Goal: Use online tool/utility: Utilize a website feature to perform a specific function

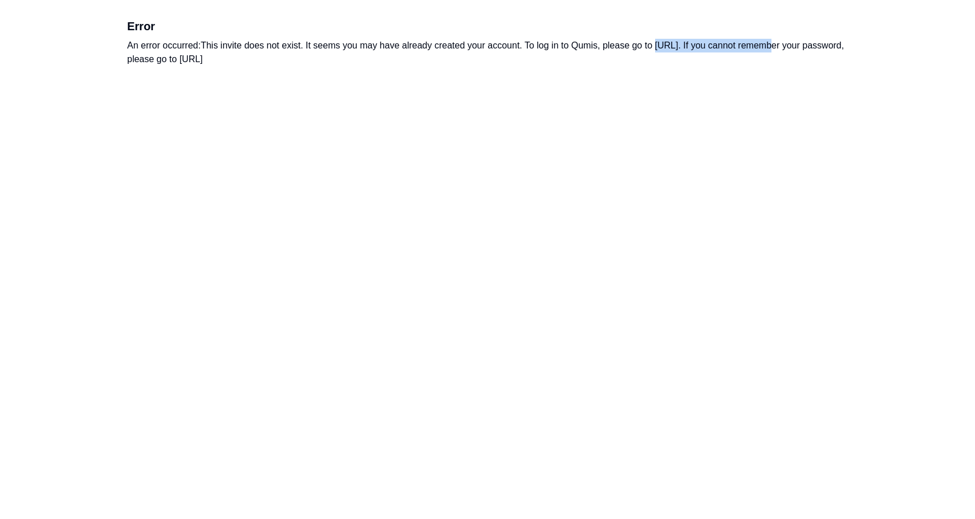
drag, startPoint x: 657, startPoint y: 47, endPoint x: 764, endPoint y: 44, distance: 106.7
click at [764, 44] on div "An error occurred: This invite does not exist. It seems you may have already cr…" at bounding box center [487, 52] width 721 height 27
copy div "https://app.qumis.ai/log_in"
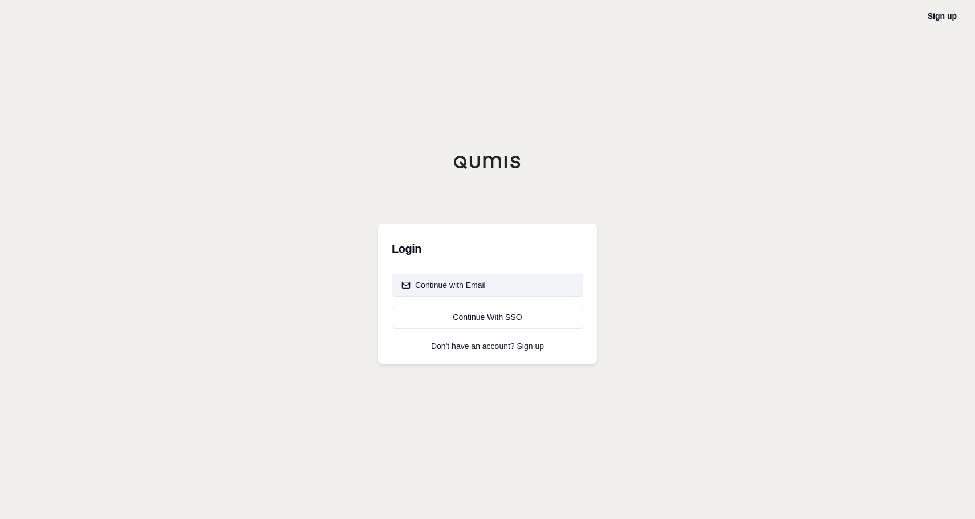
click at [444, 291] on button "Continue with Email" at bounding box center [488, 285] width 192 height 23
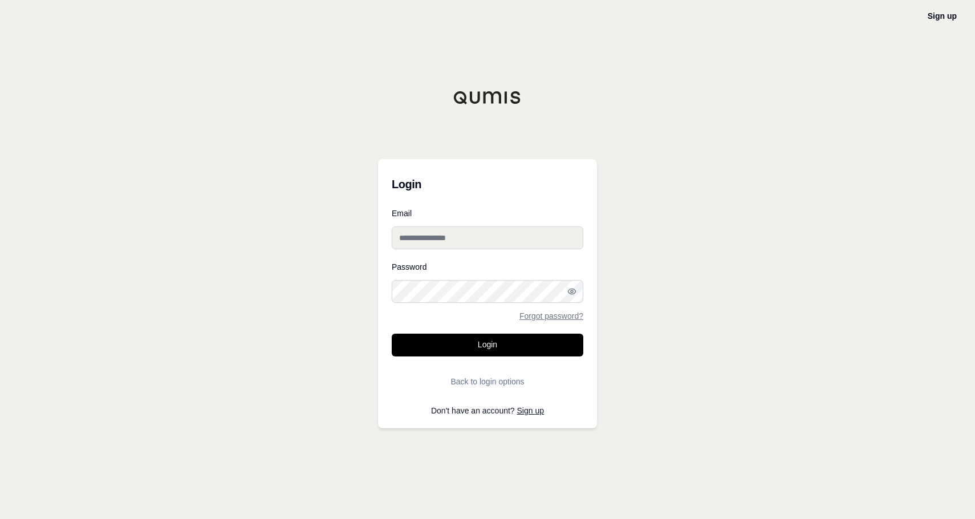
click at [441, 233] on input "Email" at bounding box center [488, 237] width 192 height 23
type input "**********"
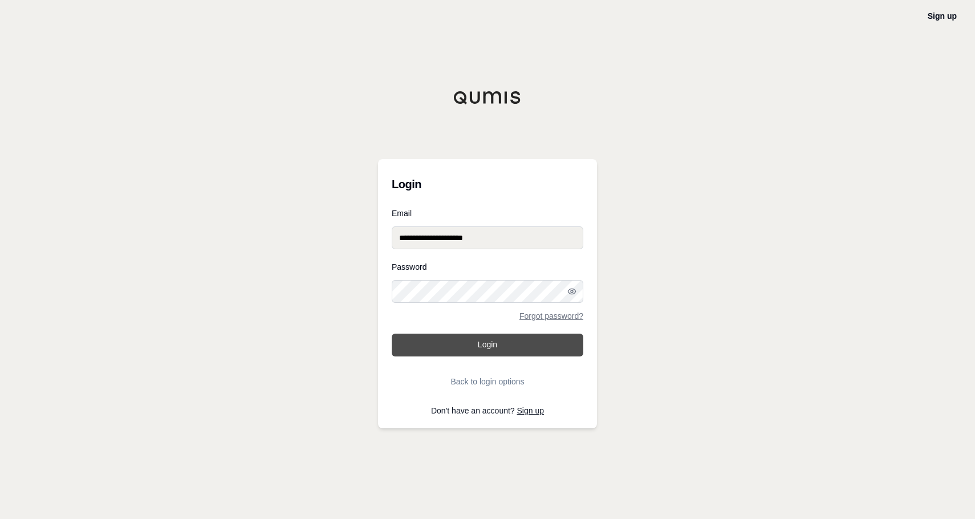
click at [497, 340] on button "Login" at bounding box center [488, 345] width 192 height 23
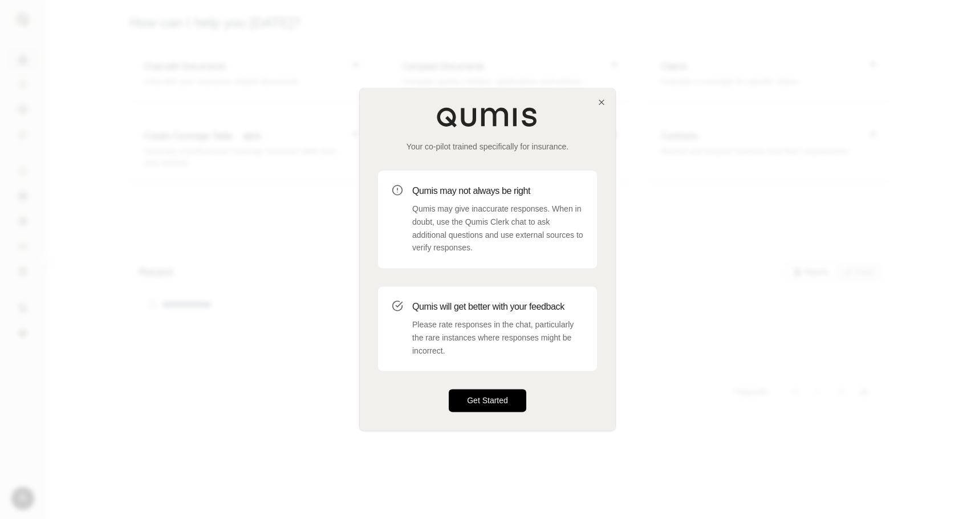
click at [504, 400] on button "Get Started" at bounding box center [488, 401] width 78 height 23
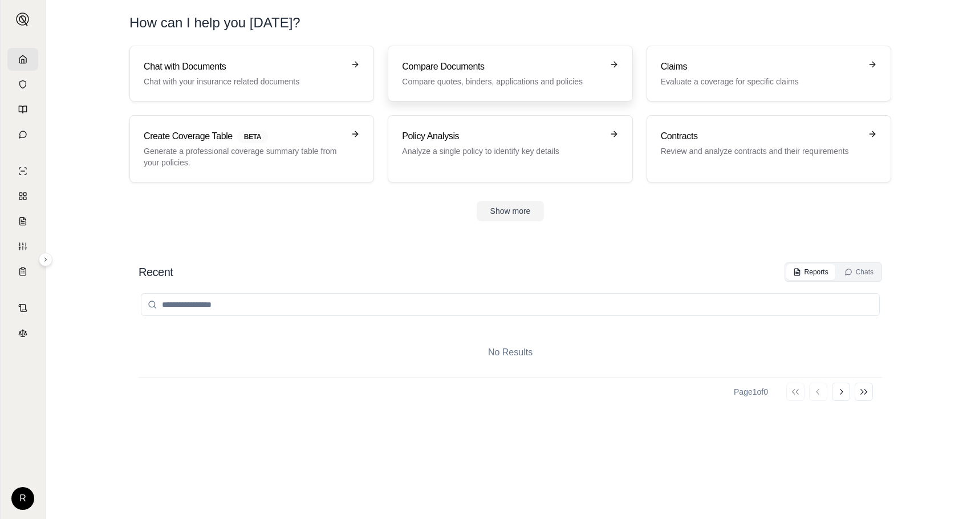
click at [472, 78] on p "Compare quotes, binders, applications and policies" at bounding box center [502, 81] width 200 height 11
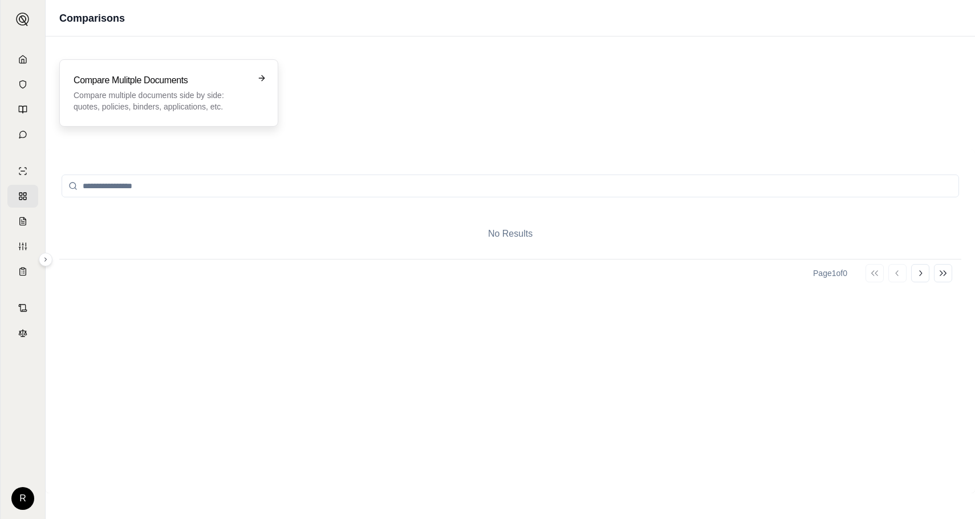
click at [188, 95] on p "Compare multiple documents side by side: quotes, policies, binders, application…" at bounding box center [161, 101] width 175 height 23
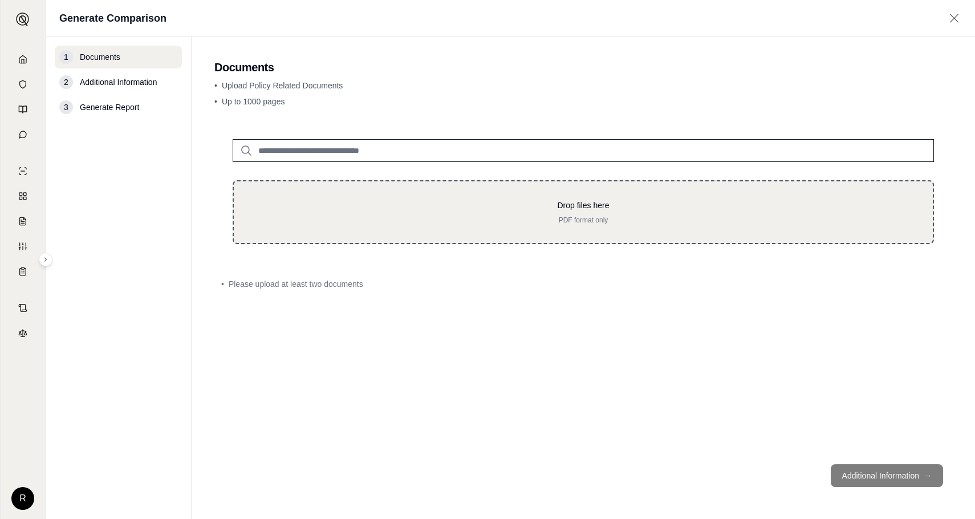
click at [577, 225] on div "Drop files here PDF format only" at bounding box center [583, 212] width 701 height 64
type input "**********"
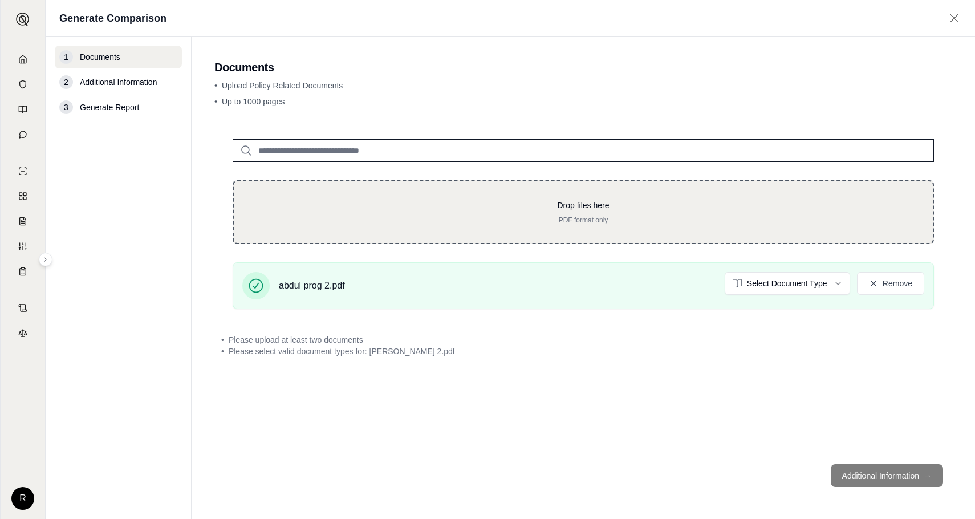
click at [581, 212] on div "Drop files here PDF format only" at bounding box center [583, 212] width 663 height 25
type input "**********"
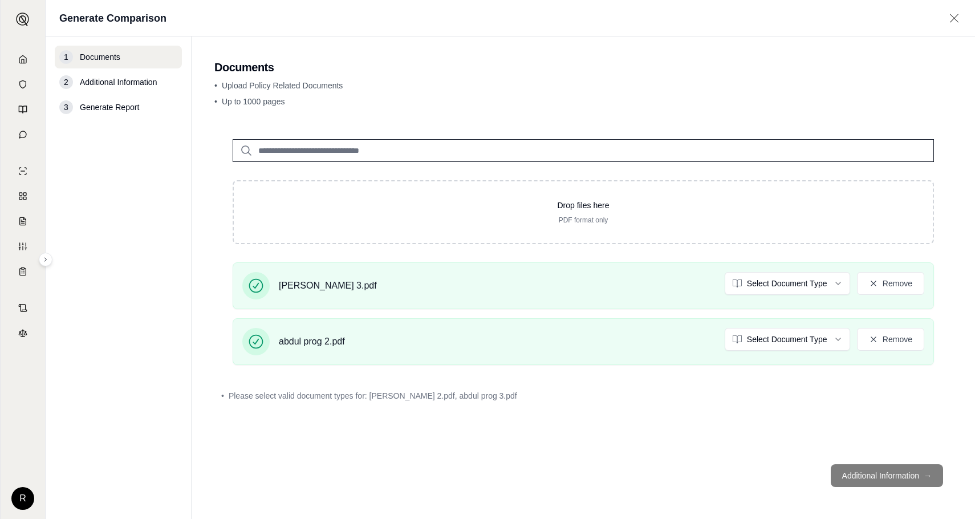
click at [881, 475] on footer "Additional Information →" at bounding box center [583, 475] width 738 height 41
click at [926, 472] on footer "Additional Information →" at bounding box center [583, 475] width 738 height 41
click at [815, 283] on html "R Generate Comparison 1 Documents 2 Additional Information 3 Generate Report Do…" at bounding box center [487, 259] width 975 height 519
click at [792, 343] on html "R Generate Comparison 1 Documents 2 Additional Information 3 Generate Report Do…" at bounding box center [487, 259] width 975 height 519
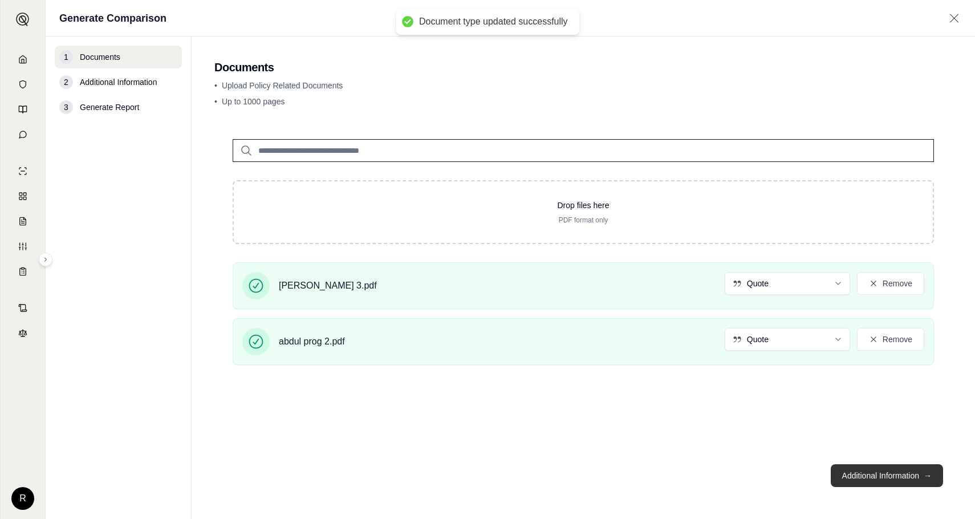
click at [857, 474] on button "Additional Information →" at bounding box center [887, 475] width 112 height 23
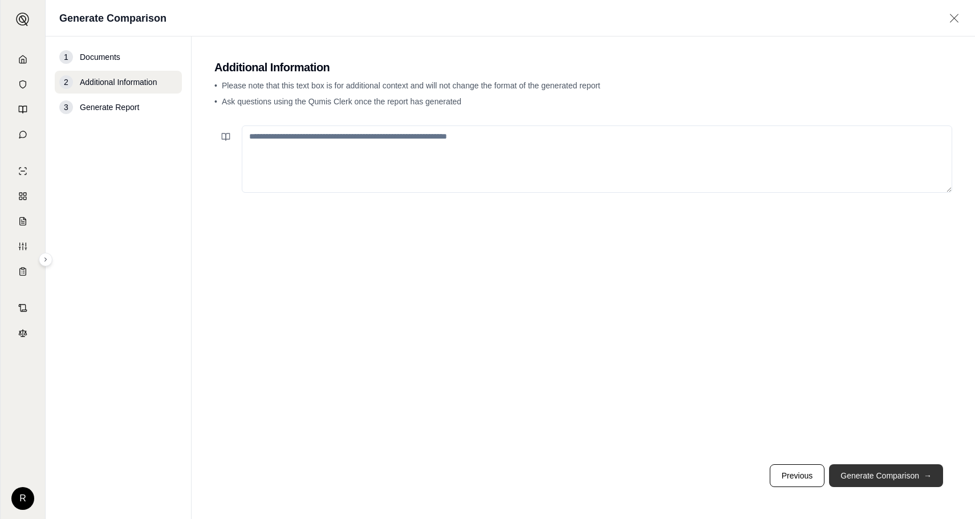
click at [862, 474] on button "Generate Comparison →" at bounding box center [886, 475] width 114 height 23
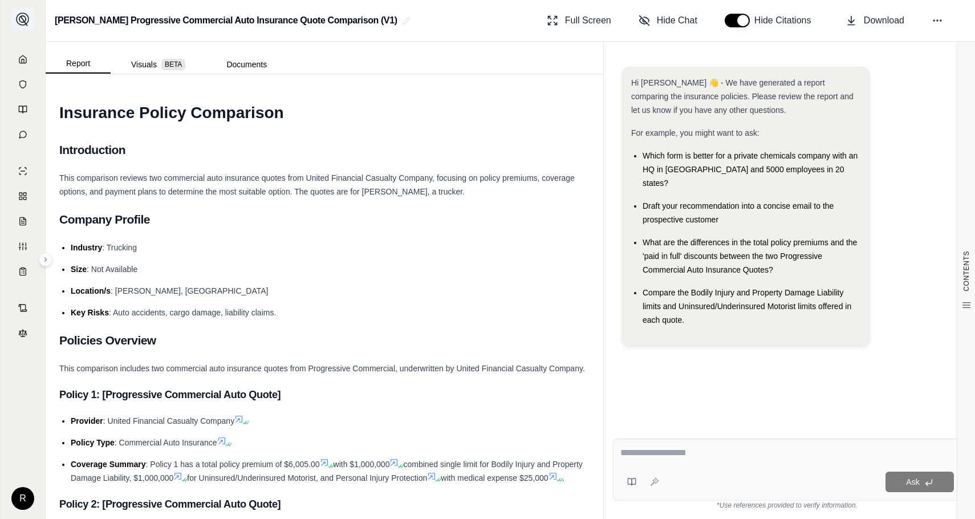
click at [23, 19] on img at bounding box center [23, 20] width 14 height 14
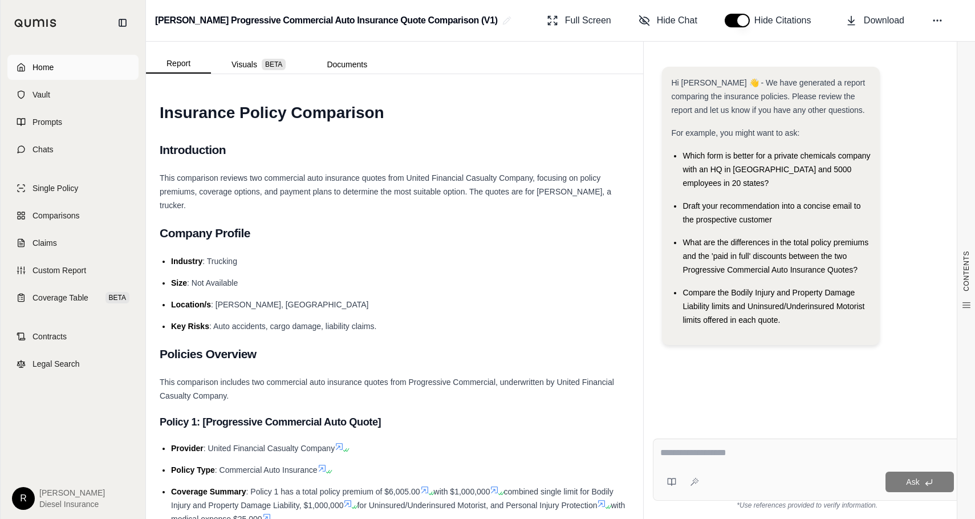
click at [43, 64] on span "Home" at bounding box center [43, 67] width 21 height 11
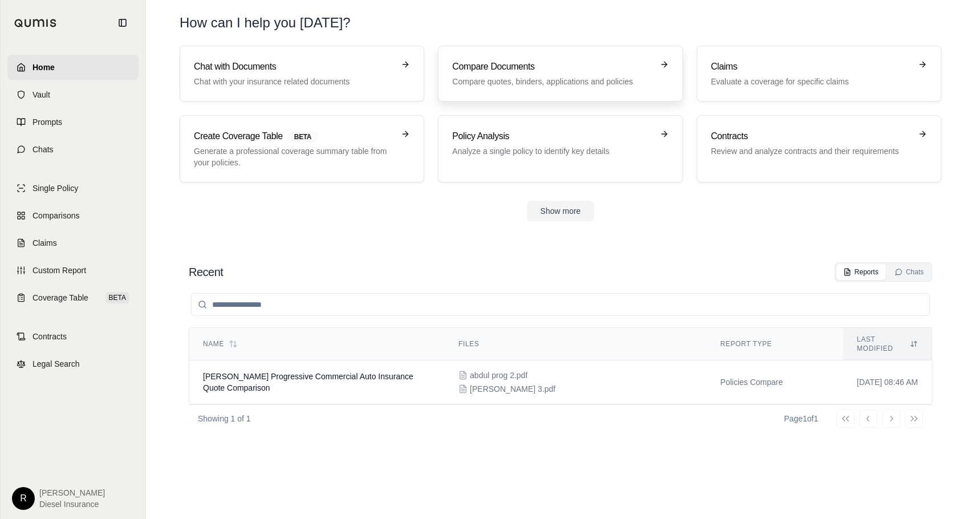
click at [463, 69] on h3 "Compare Documents" at bounding box center [552, 67] width 200 height 14
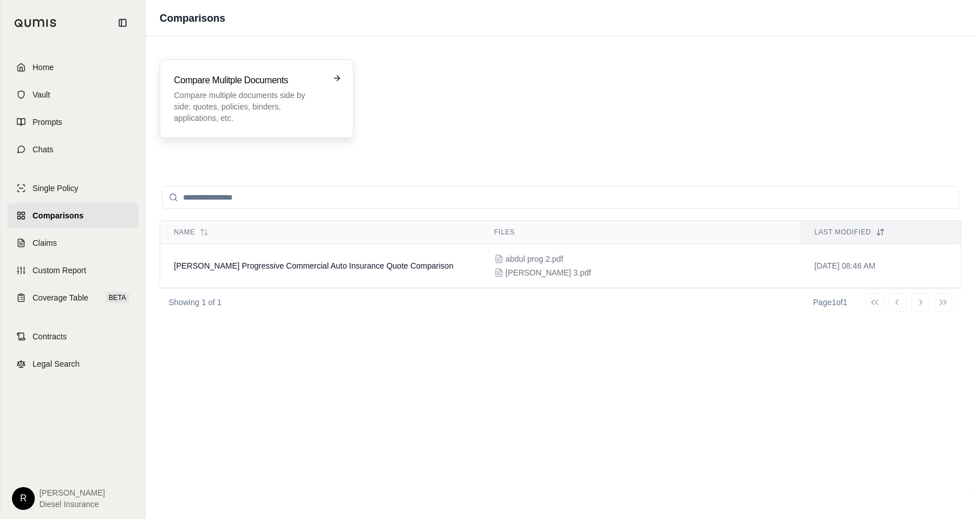
click at [280, 72] on div "Compare Mulitple Documents Compare multiple documents side by side: quotes, pol…" at bounding box center [257, 98] width 194 height 79
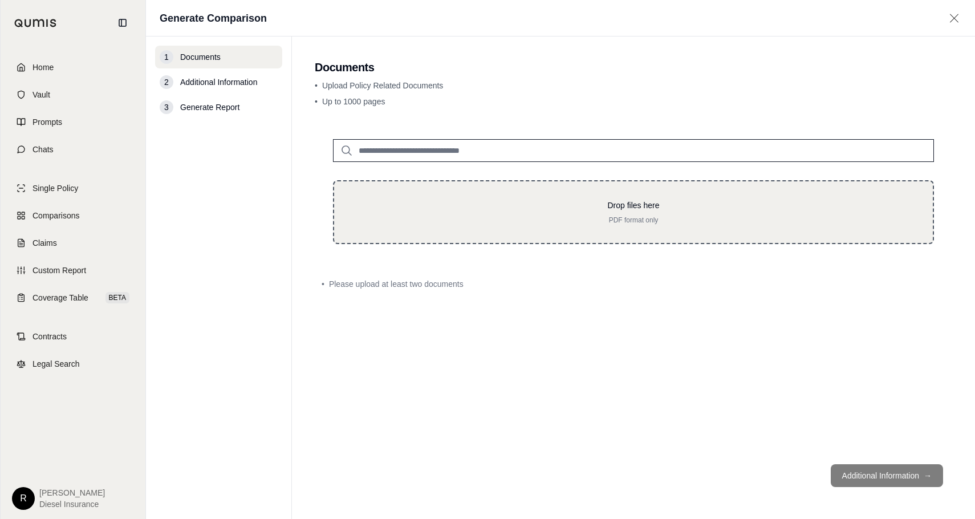
click at [634, 212] on div "Drop files here PDF format only" at bounding box center [633, 212] width 562 height 25
type input "**********"
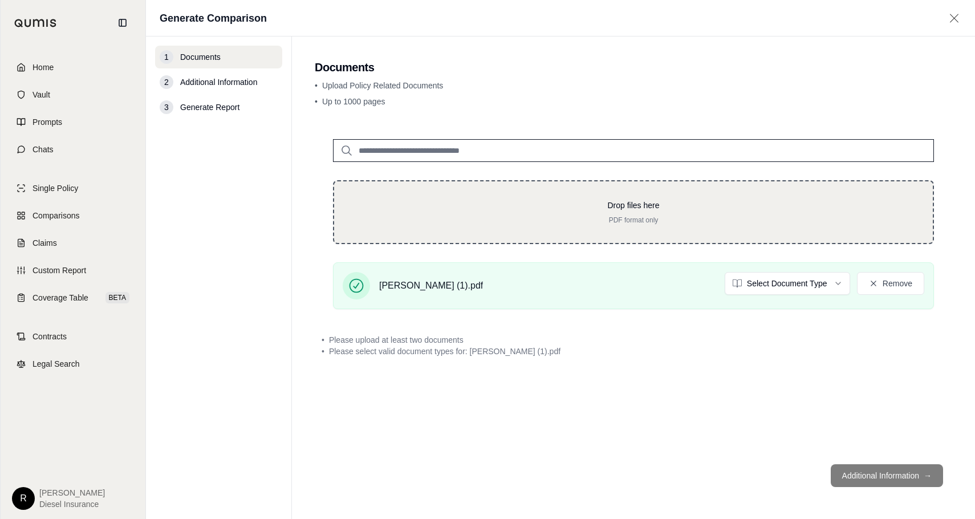
click at [646, 218] on p "PDF format only" at bounding box center [633, 220] width 562 height 9
type input "**********"
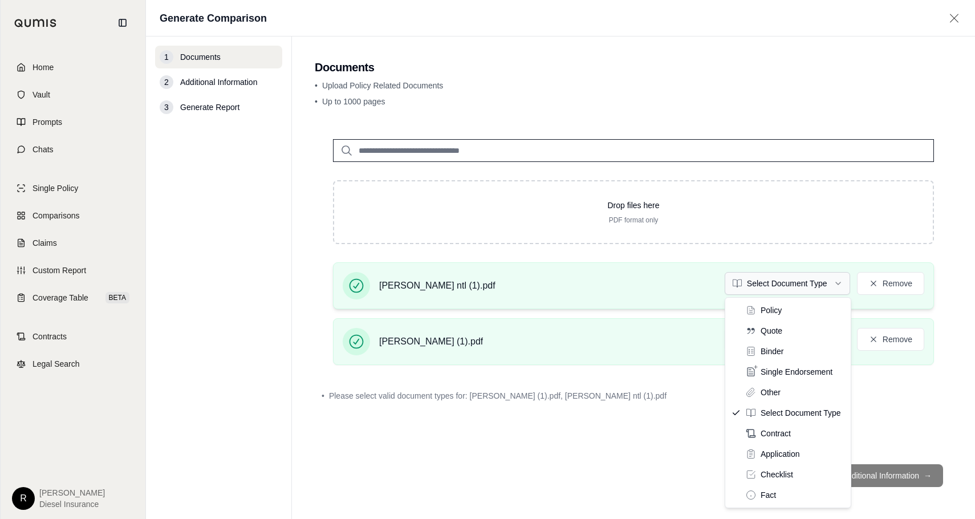
click at [798, 285] on html "Home Vault Prompts Chats Single Policy Comparisons Claims Custom Report Coverag…" at bounding box center [487, 259] width 975 height 519
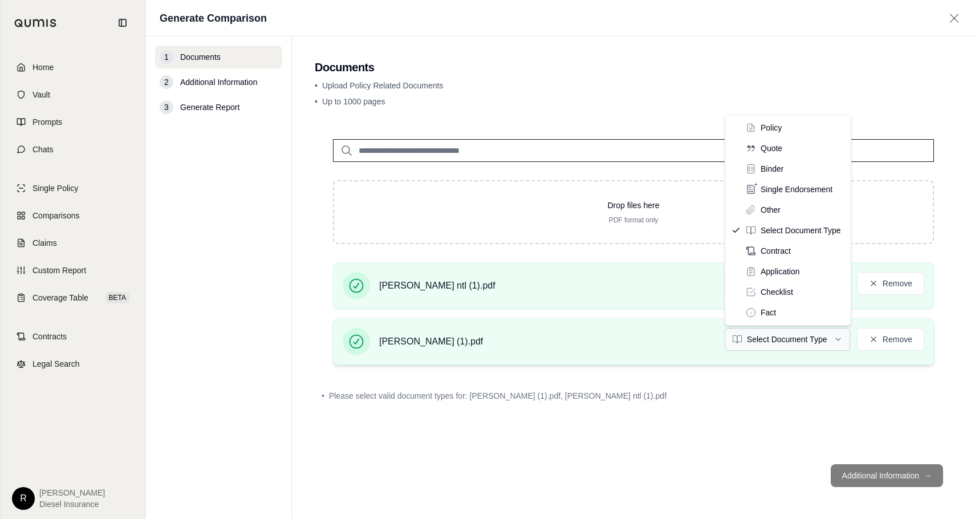
click at [784, 338] on html "Home Vault Prompts Chats Single Policy Comparisons Claims Custom Report Coverag…" at bounding box center [487, 259] width 975 height 519
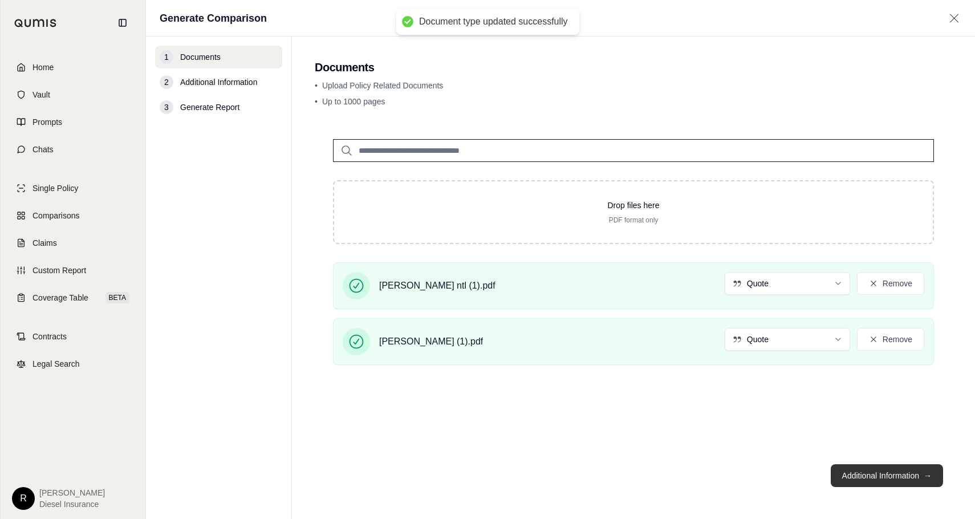
click at [881, 475] on button "Additional Information →" at bounding box center [887, 475] width 112 height 23
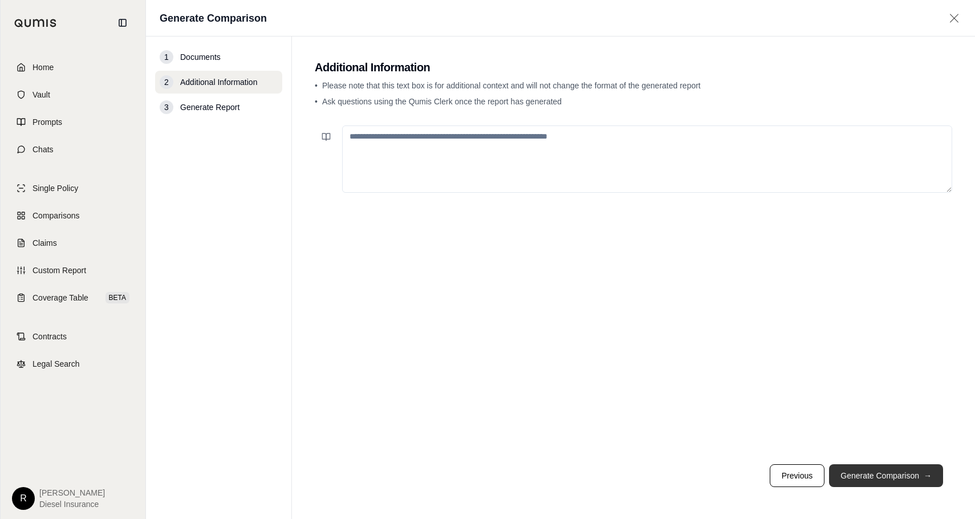
click at [894, 480] on button "Generate Comparison →" at bounding box center [886, 475] width 114 height 23
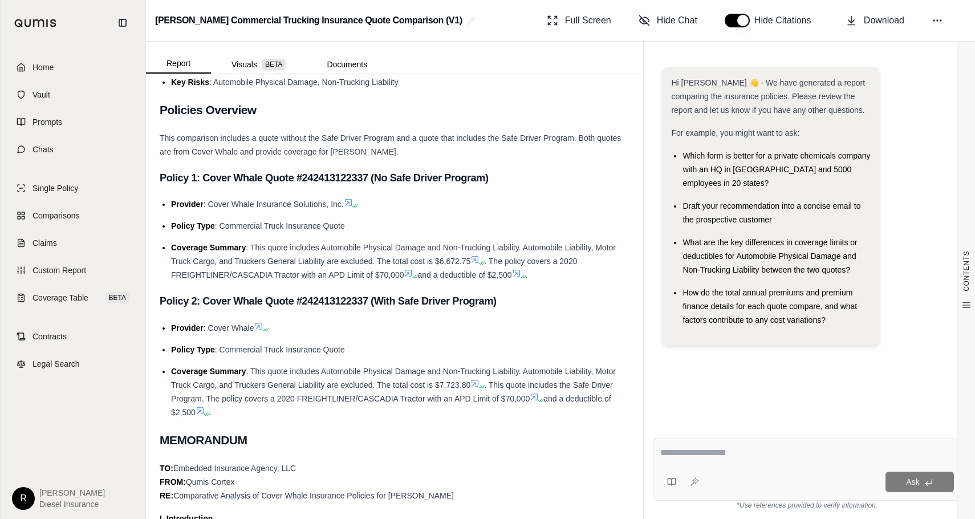
scroll to position [245, 0]
click at [51, 68] on span "Home" at bounding box center [43, 67] width 21 height 11
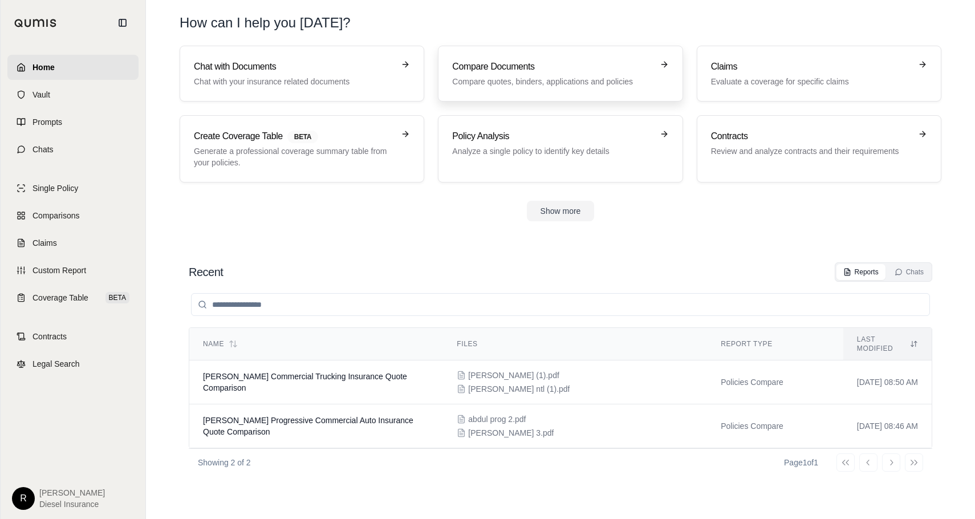
click at [569, 74] on div "Compare Documents Compare quotes, binders, applications and policies" at bounding box center [552, 73] width 200 height 27
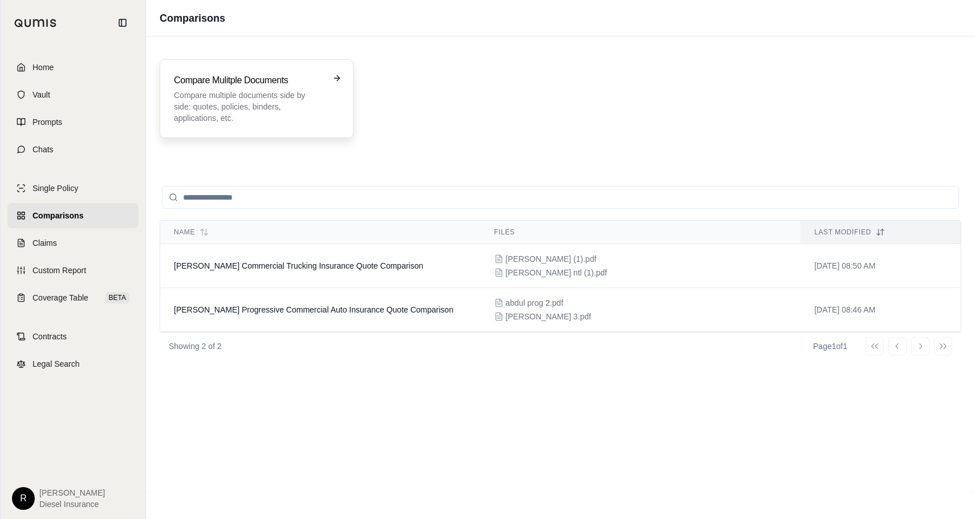
click at [233, 76] on h3 "Compare Mulitple Documents" at bounding box center [248, 81] width 149 height 14
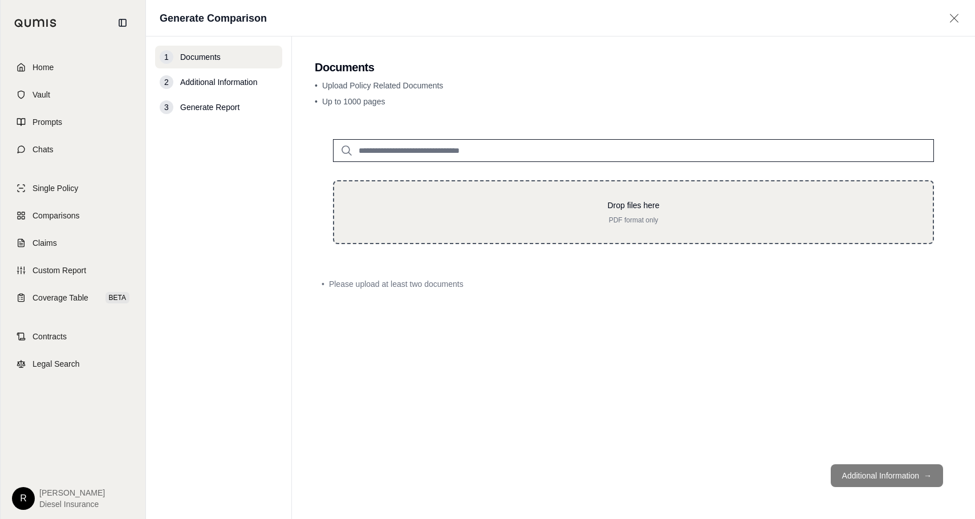
click at [618, 219] on p "PDF format only" at bounding box center [633, 220] width 562 height 9
type input "**********"
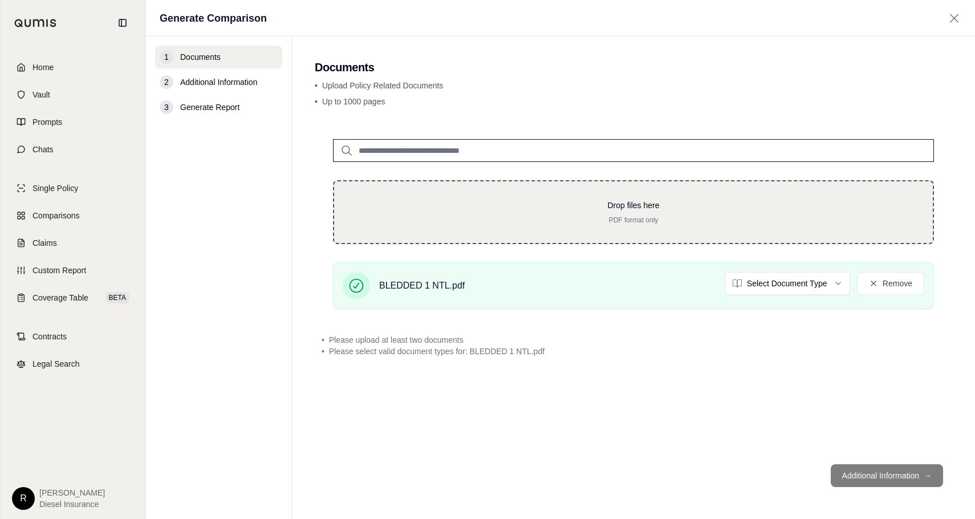
click at [628, 210] on p "Drop files here" at bounding box center [633, 205] width 562 height 11
type input "**********"
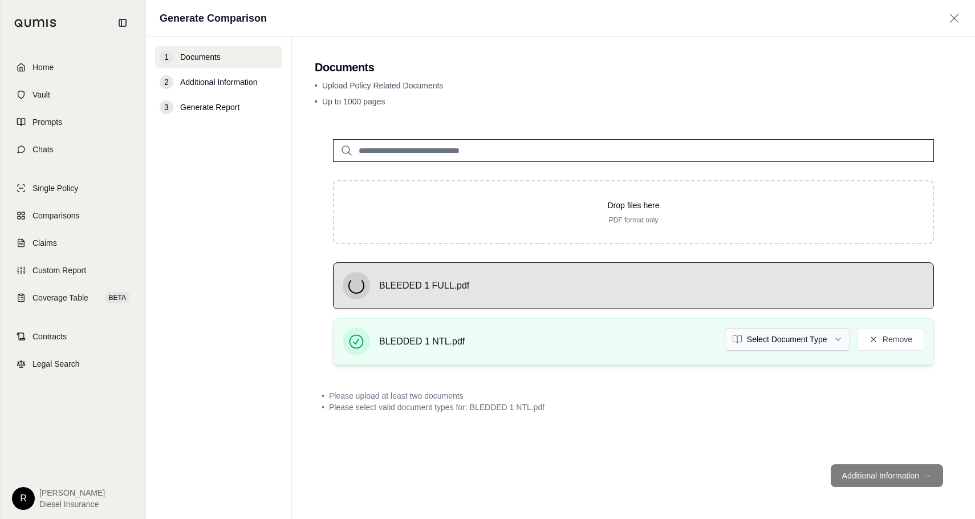
click at [789, 335] on html "Home Vault Prompts Chats Single Policy Comparisons Claims Custom Report Coverag…" at bounding box center [487, 259] width 975 height 519
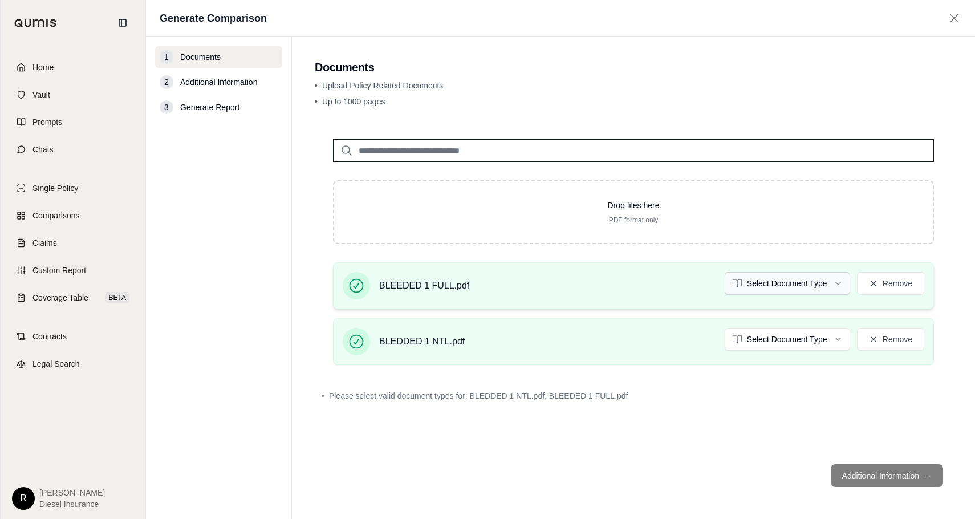
click at [776, 290] on html "Home Vault Prompts Chats Single Policy Comparisons Claims Custom Report Coverag…" at bounding box center [487, 259] width 975 height 519
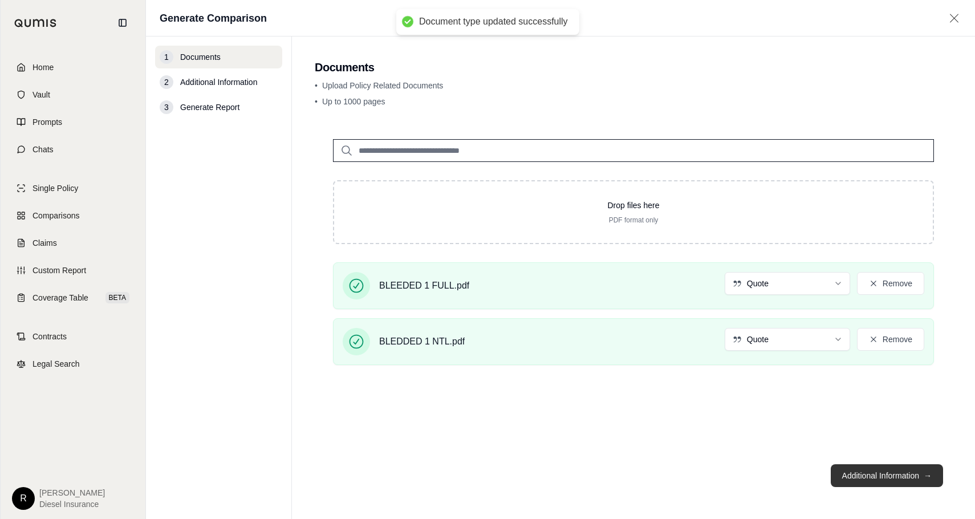
click at [888, 484] on button "Additional Information →" at bounding box center [887, 475] width 112 height 23
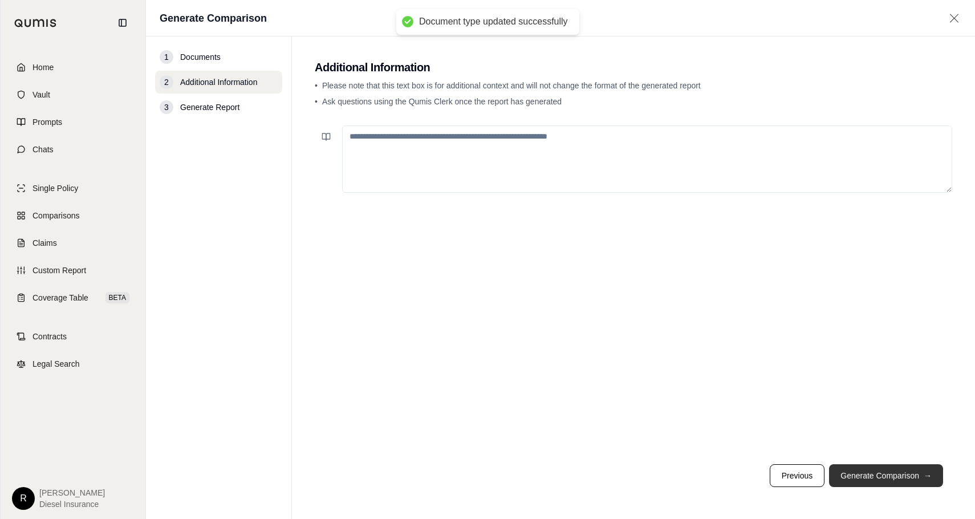
click at [890, 473] on button "Generate Comparison →" at bounding box center [886, 475] width 114 height 23
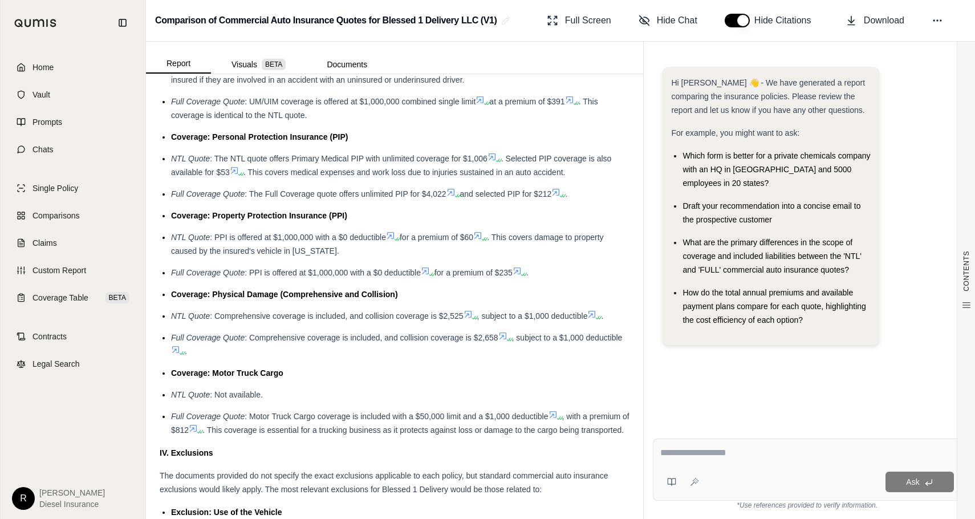
scroll to position [1223, 0]
